Goal: Information Seeking & Learning: Learn about a topic

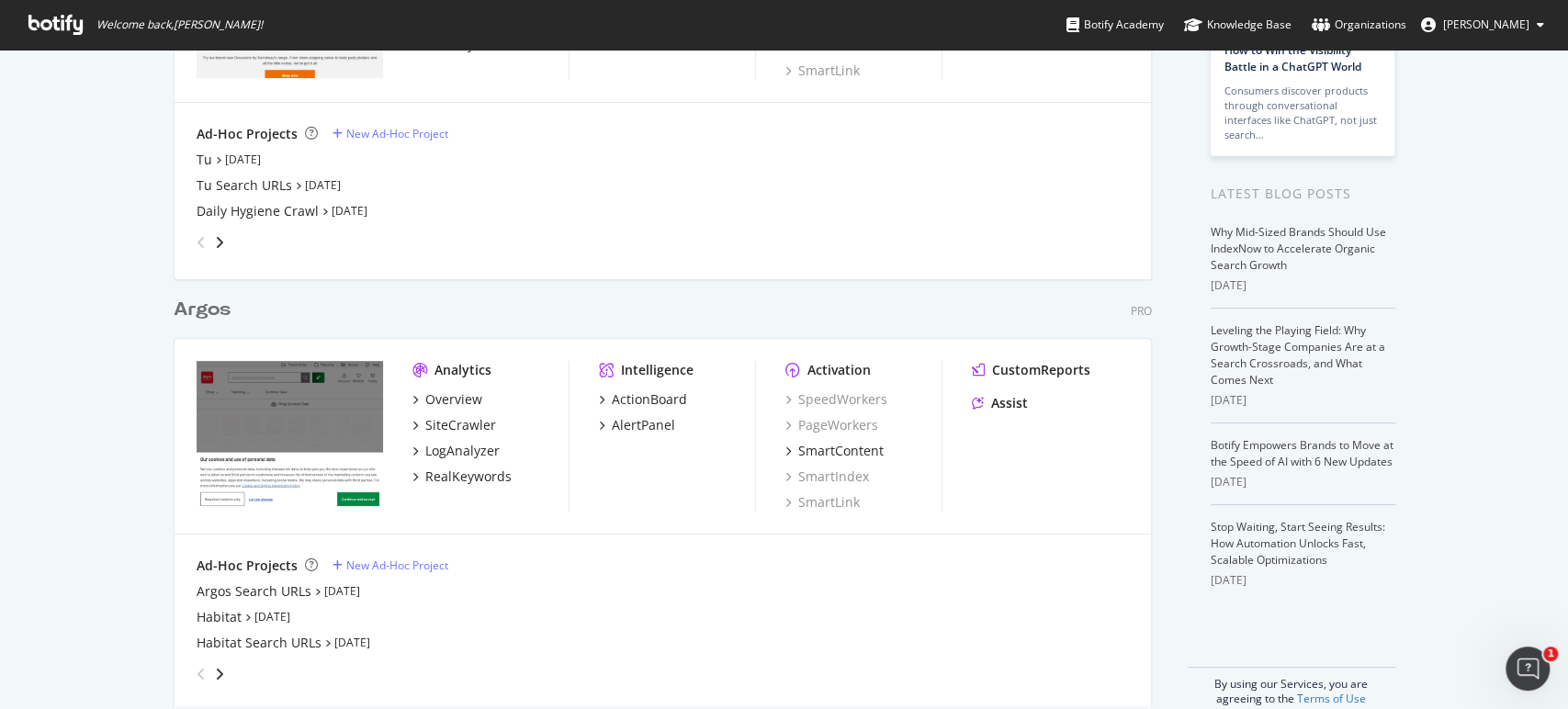
scroll to position [276, 0]
click at [455, 422] on div "SiteCrawler" at bounding box center [460, 422] width 71 height 18
click at [455, 444] on div "LogAnalyzer" at bounding box center [462, 448] width 75 height 18
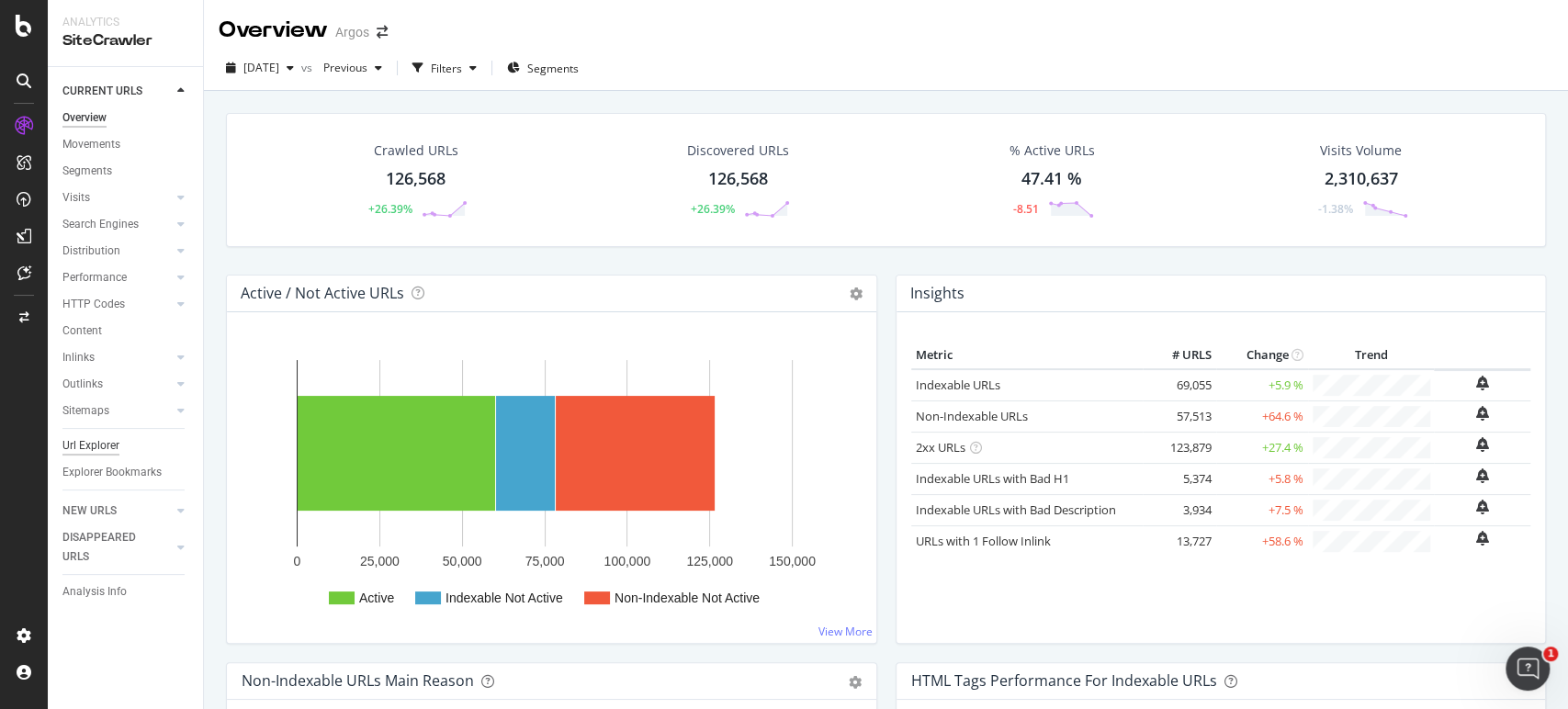
click at [97, 444] on div "Url Explorer" at bounding box center [91, 445] width 57 height 19
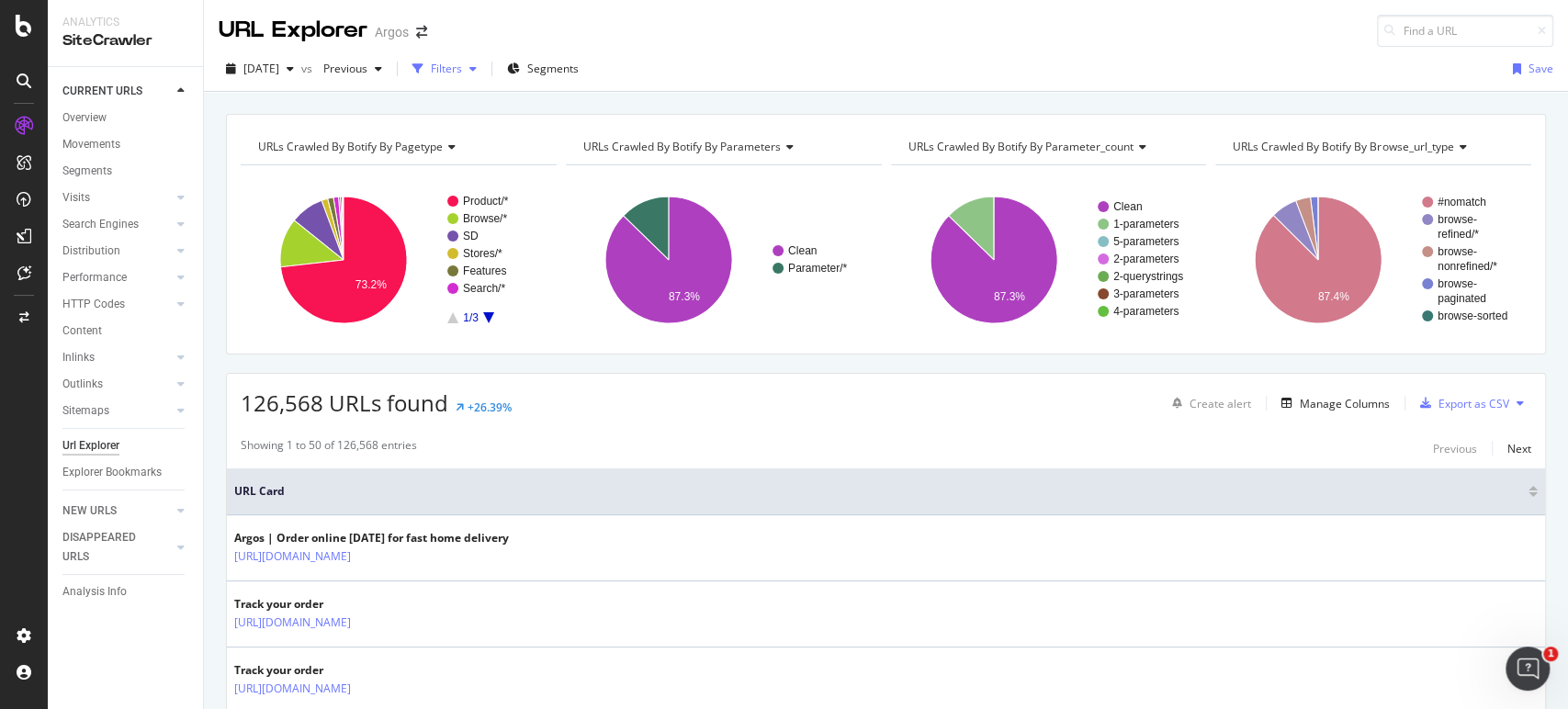
click at [462, 76] on div "Filters" at bounding box center [446, 69] width 31 height 16
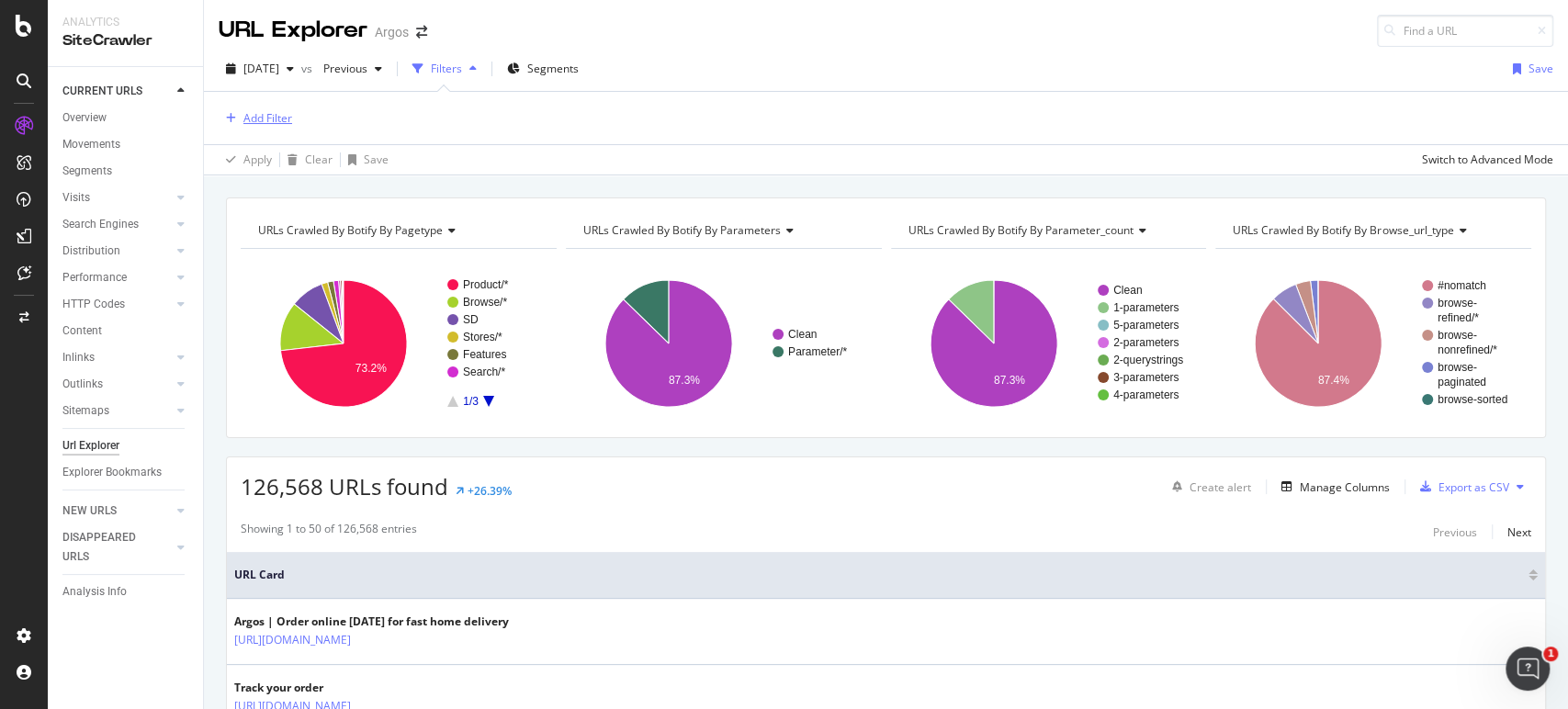
click at [250, 118] on div "Add Filter" at bounding box center [267, 118] width 49 height 16
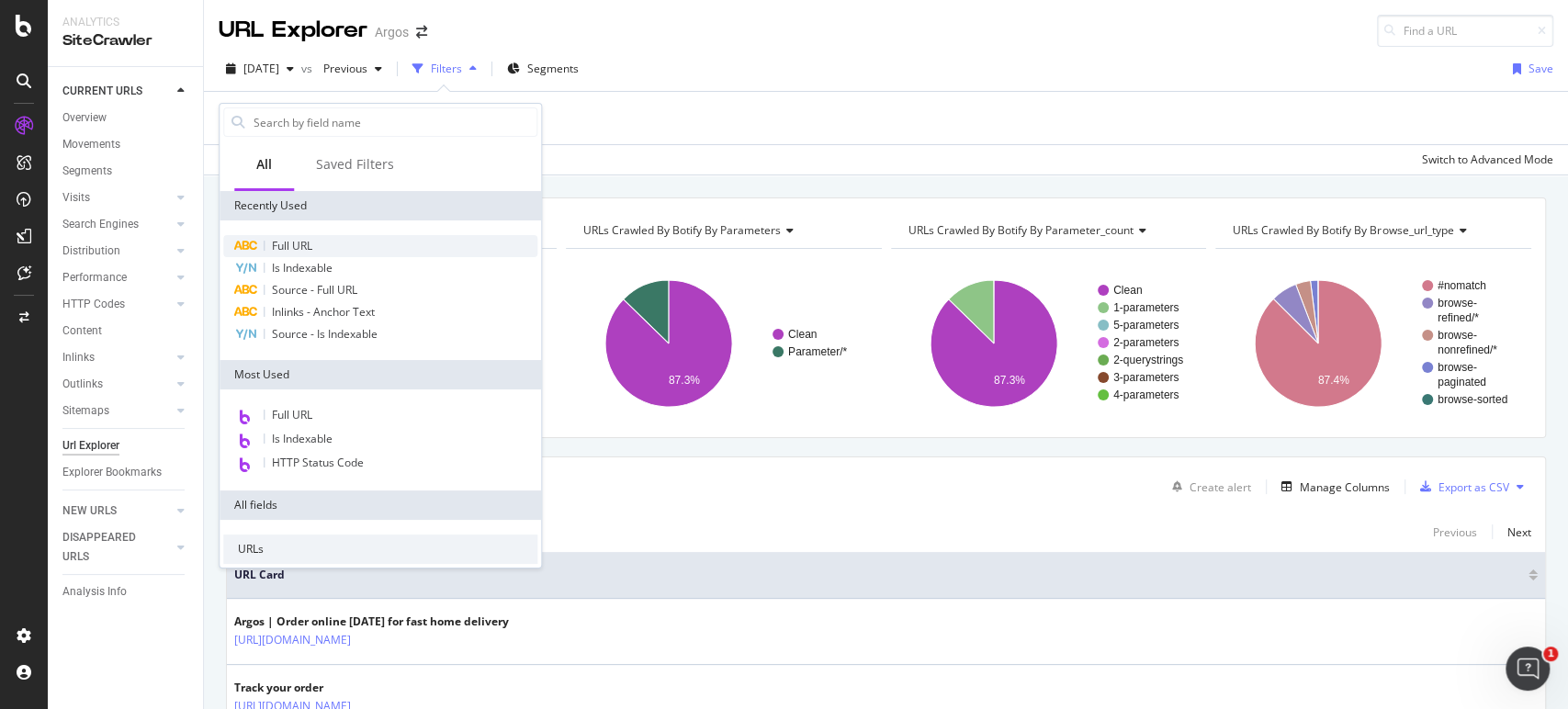
click at [317, 248] on div "Full URL" at bounding box center [379, 246] width 314 height 22
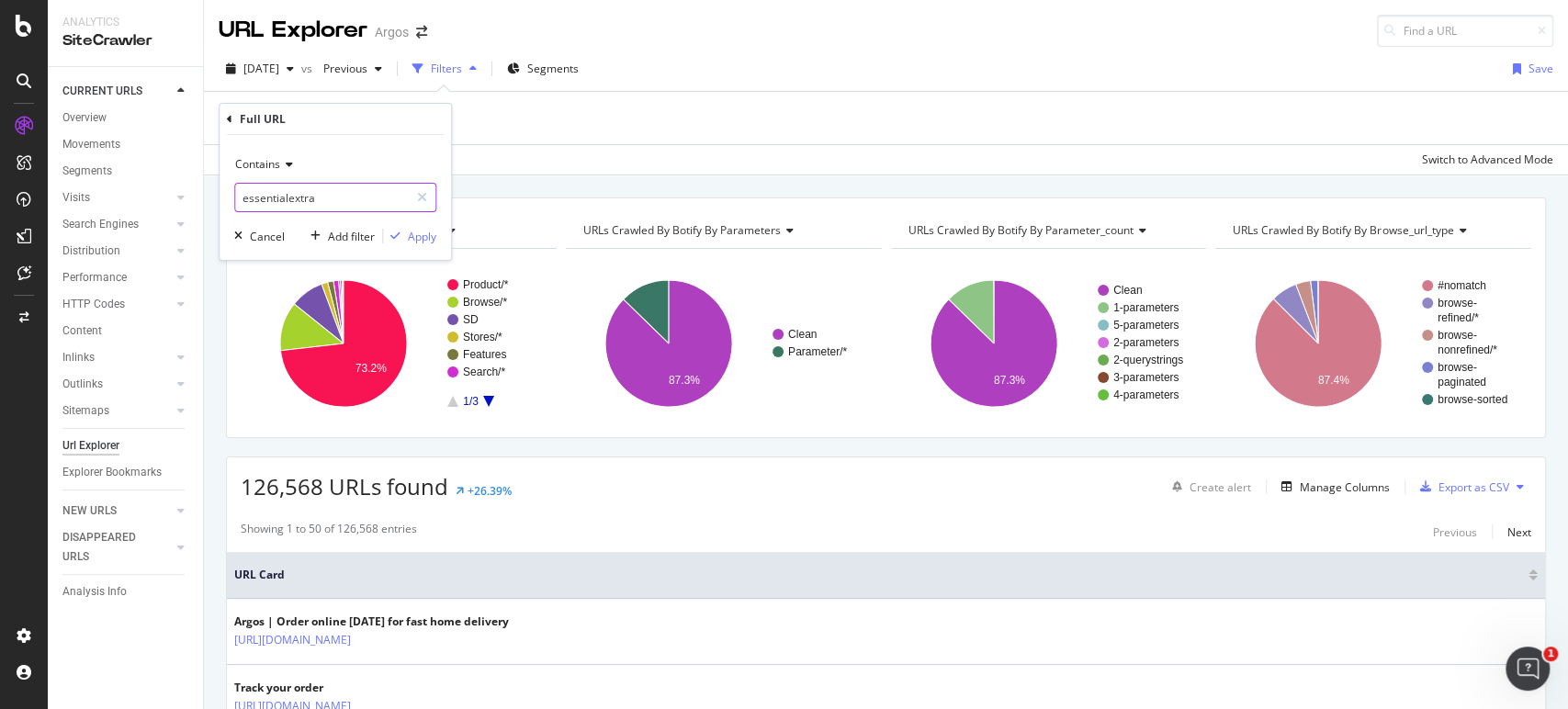
click at [334, 194] on input "essentialextra" at bounding box center [322, 198] width 173 height 30
type input "/browse/"
click at [424, 244] on button "Apply" at bounding box center [410, 236] width 54 height 18
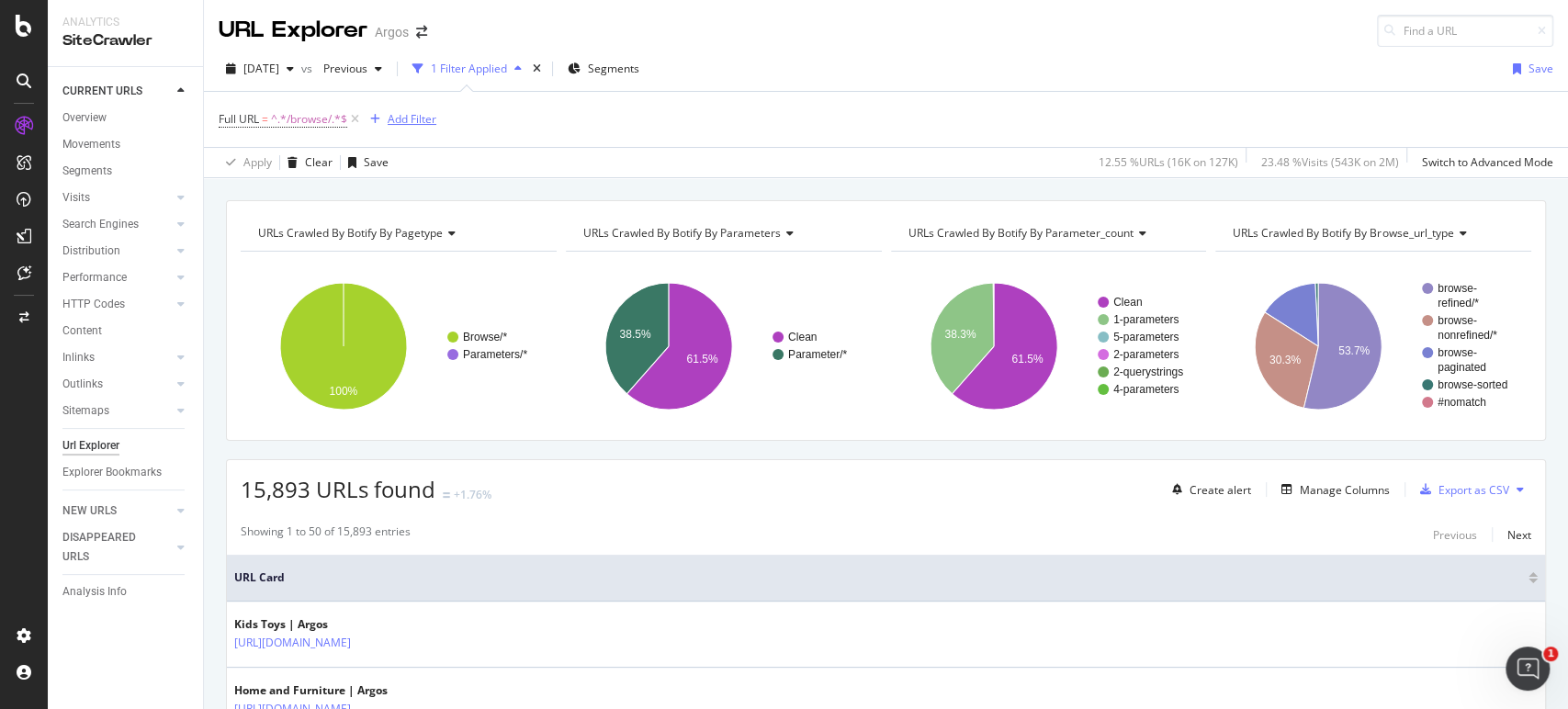
click at [413, 120] on div "Add Filter" at bounding box center [411, 119] width 49 height 16
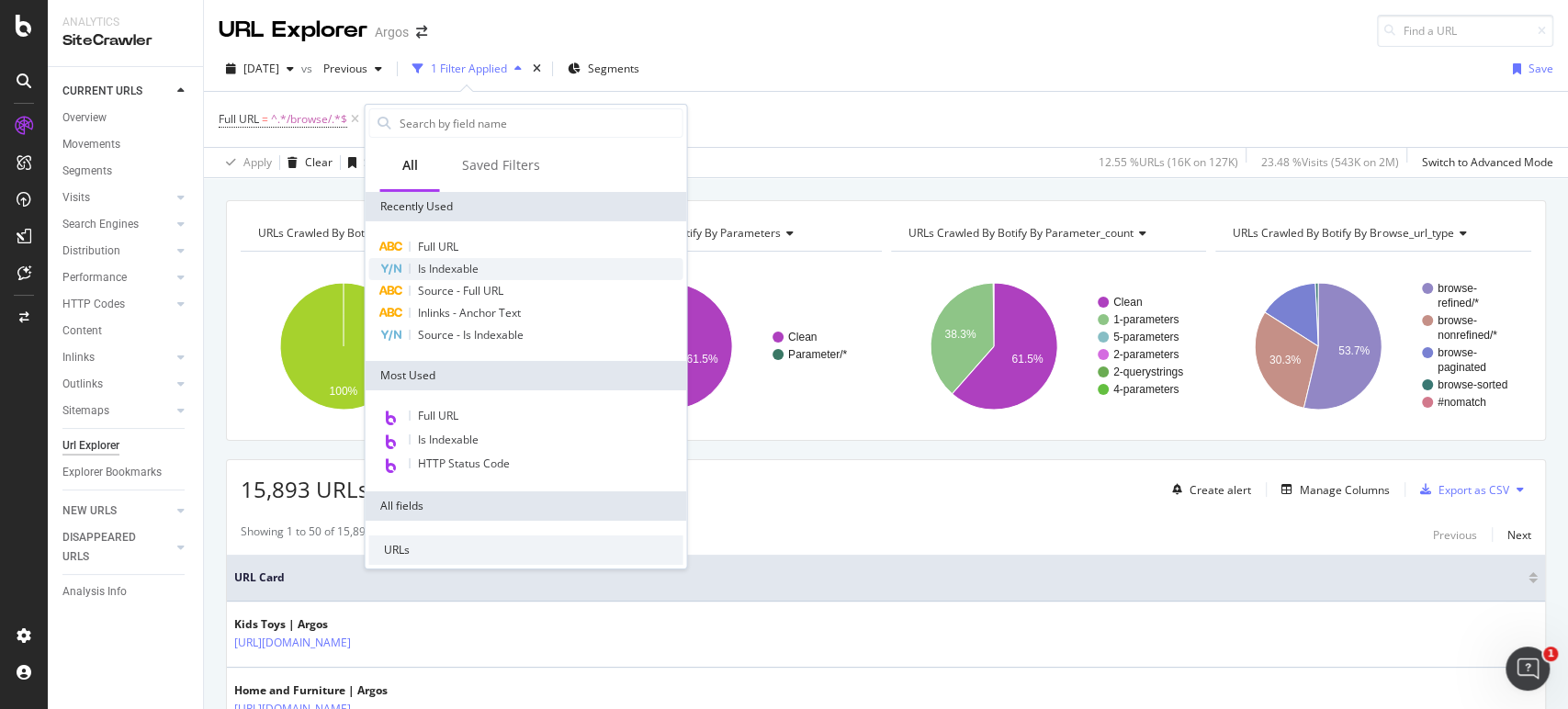
click at [433, 276] on span "Is Indexable" at bounding box center [447, 269] width 61 height 16
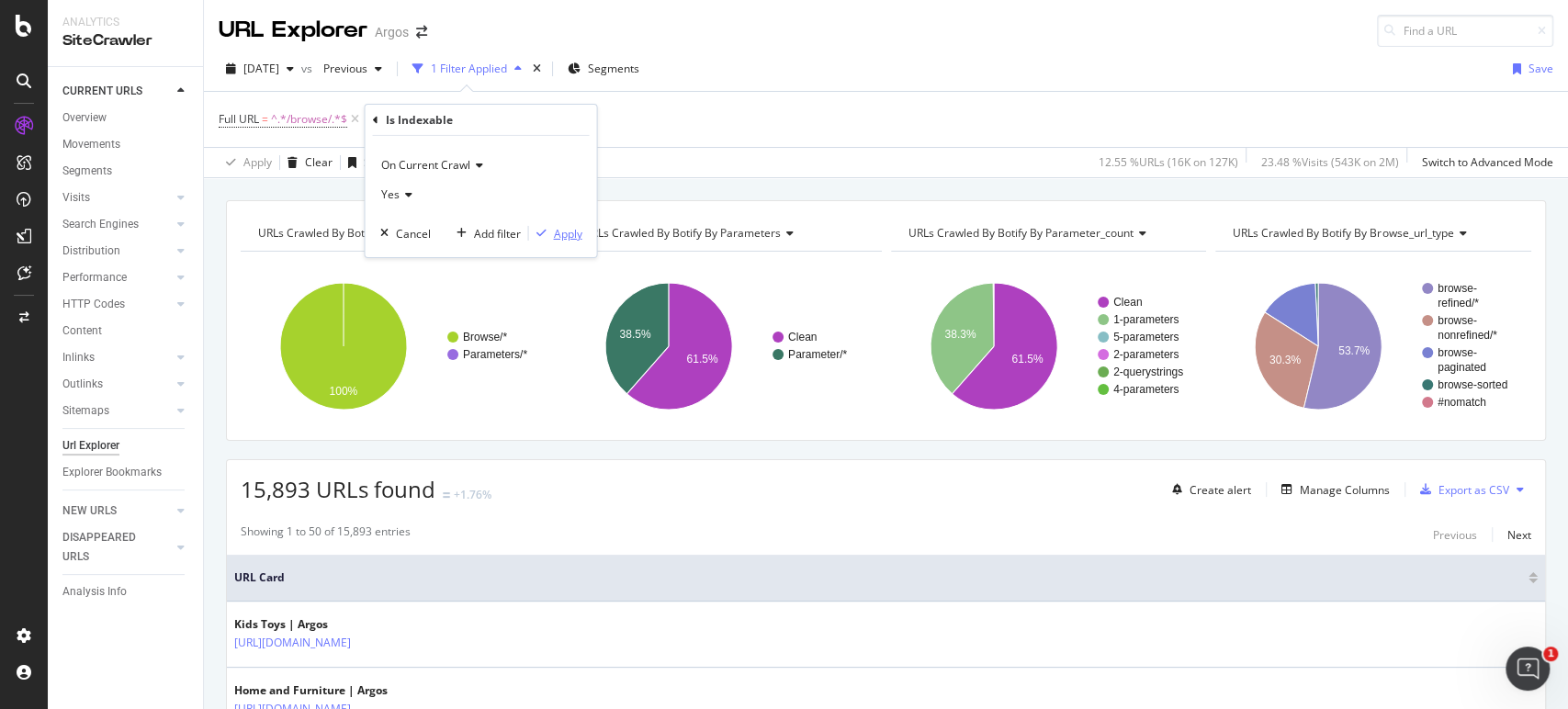
click at [555, 226] on div "Apply" at bounding box center [566, 233] width 29 height 16
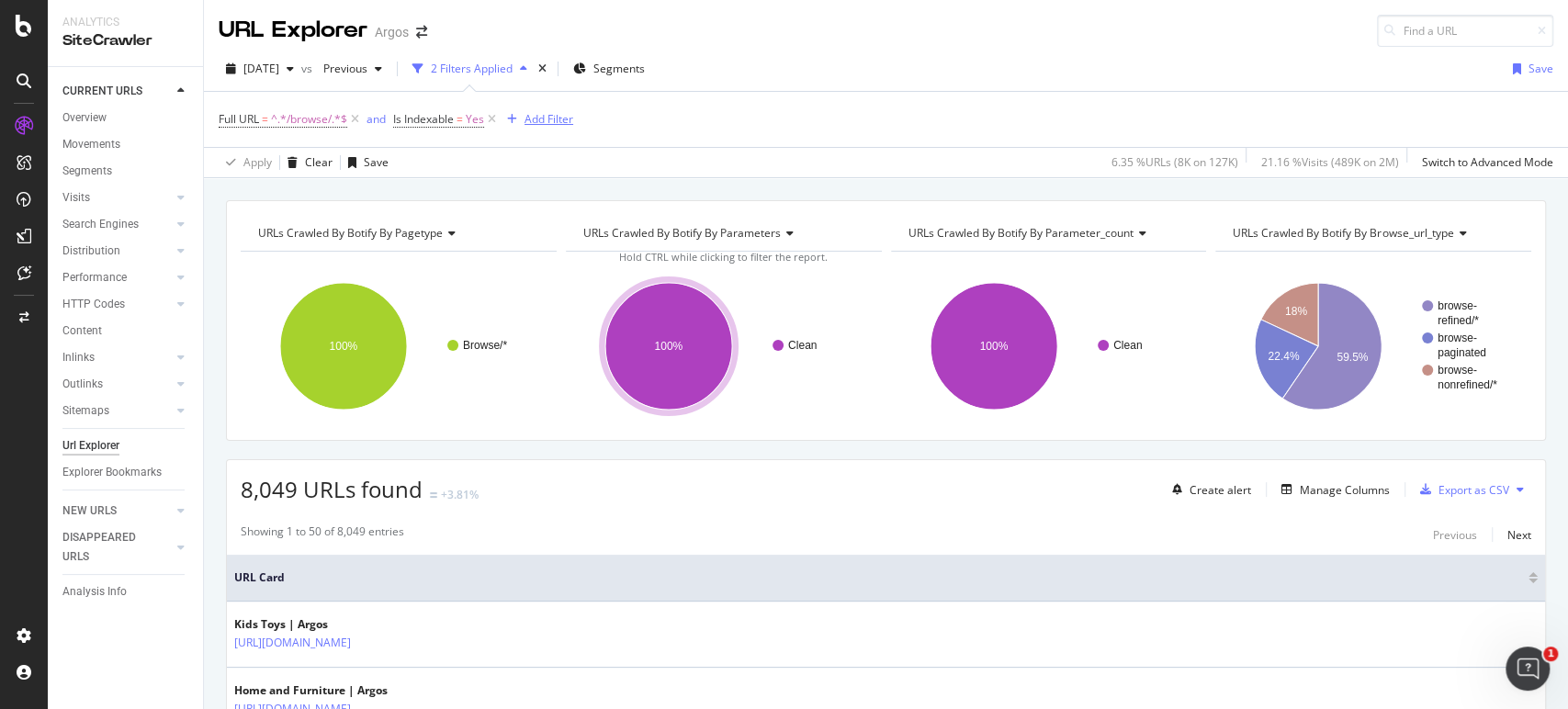
click at [565, 124] on div "Add Filter" at bounding box center [549, 119] width 49 height 16
click at [317, 110] on span "^.*/browse/.*$" at bounding box center [309, 119] width 77 height 26
click at [321, 189] on input "/browse/" at bounding box center [322, 195] width 173 height 30
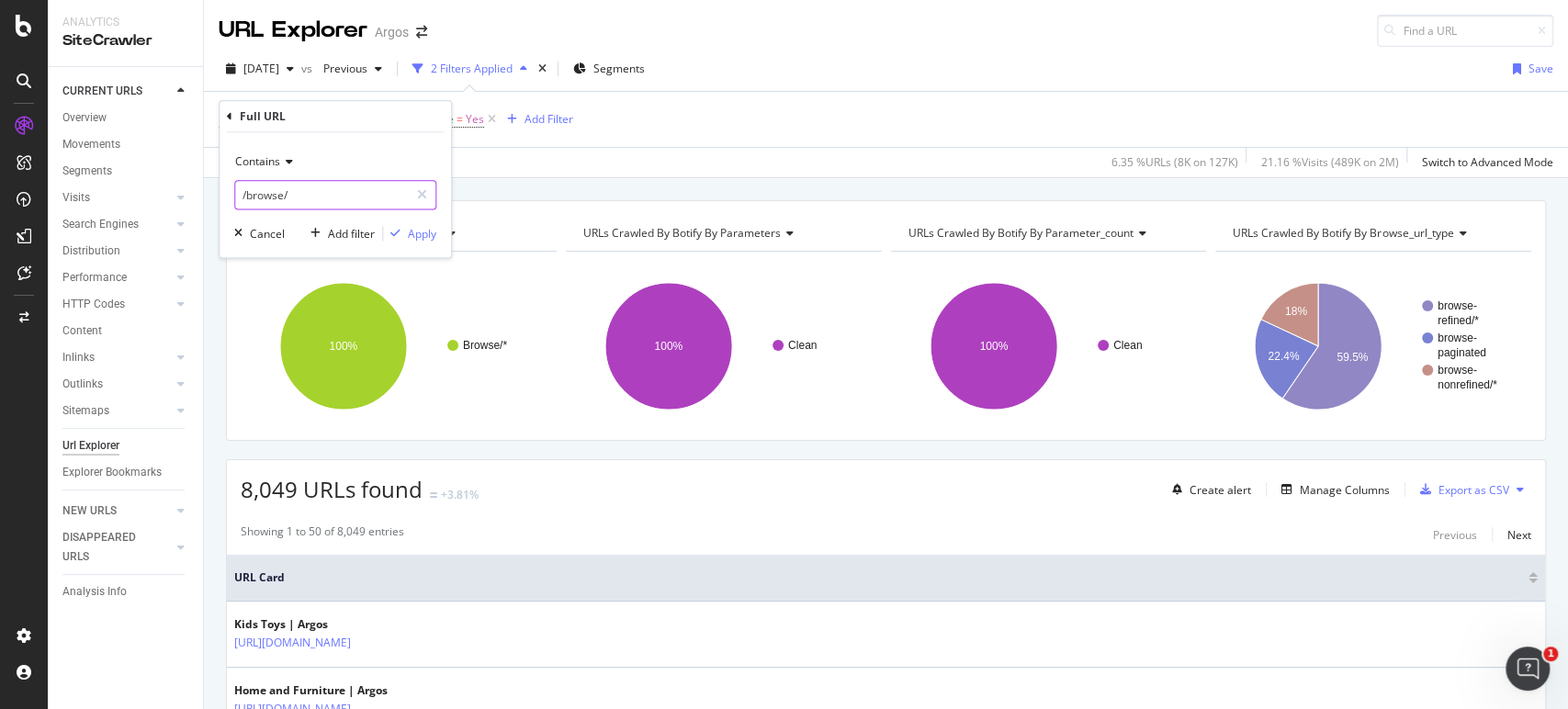
click at [300, 193] on input "/browse/" at bounding box center [322, 195] width 173 height 30
type input "/browse/appliances/"
click at [409, 229] on div "Apply" at bounding box center [422, 234] width 29 height 16
